Goal: Information Seeking & Learning: Learn about a topic

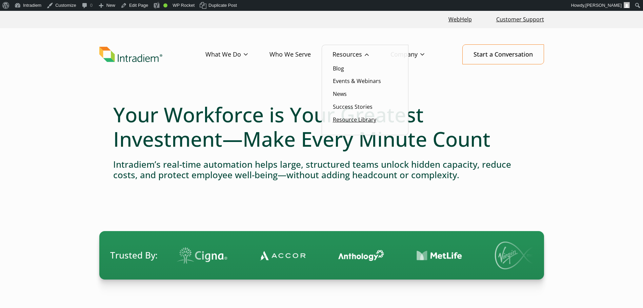
click at [348, 120] on link "Resource Library" at bounding box center [354, 119] width 43 height 7
click at [350, 120] on link "Resource Library" at bounding box center [354, 119] width 43 height 7
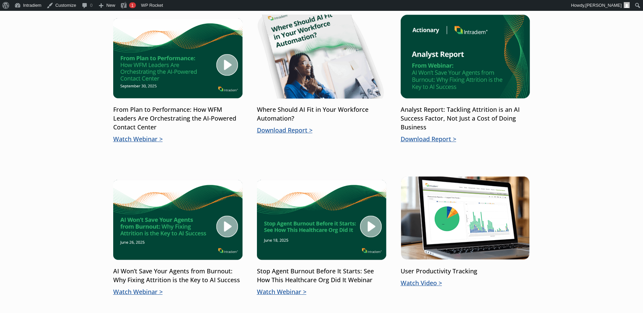
scroll to position [373, 0]
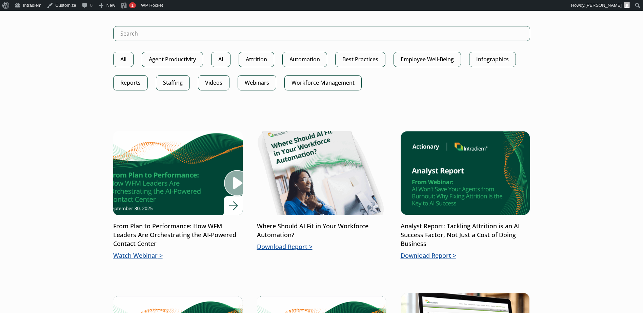
click at [219, 212] on img at bounding box center [177, 173] width 155 height 101
click at [147, 255] on p "Watch Webinar" at bounding box center [177, 255] width 129 height 9
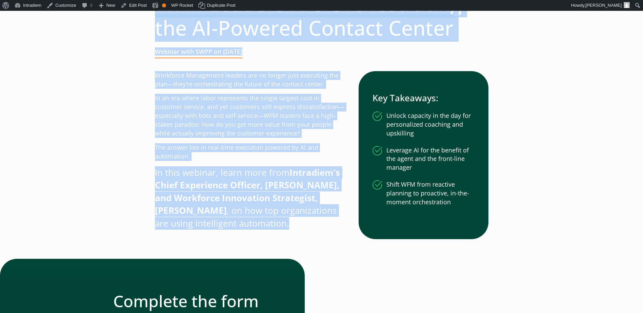
scroll to position [237, 0]
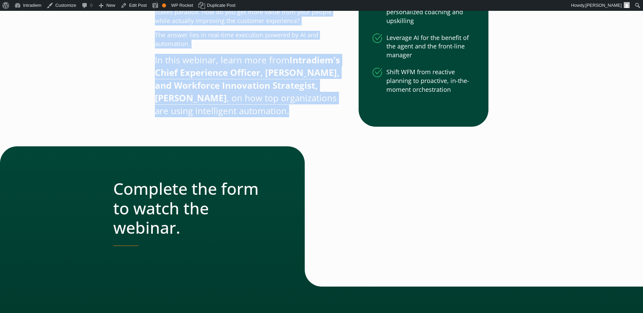
drag, startPoint x: 154, startPoint y: 105, endPoint x: 455, endPoint y: 93, distance: 301.2
click at [455, 93] on div "From Plan to Performance: How WFM Leaders Are Orchestrating the AI-Powered Cont…" at bounding box center [322, 145] width 488 height 583
copy div "Lore Ipsu do Sitametcons: Adi ELI Seddoei Tem Incididuntutl etd MA-Aliquae Admi…"
